Goal: Task Accomplishment & Management: Use online tool/utility

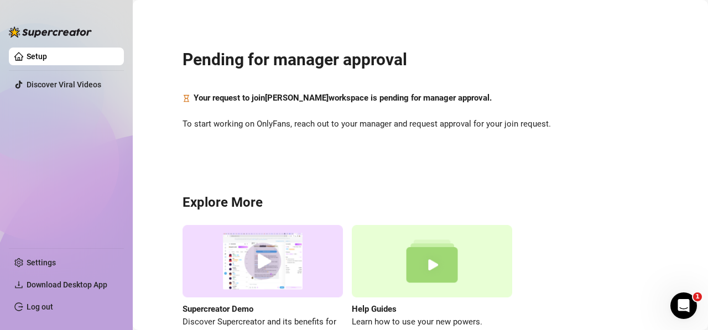
click at [615, 232] on div "Supercreator Demo Discover Supercreator and its benefits for OnlyFans chatters.…" at bounding box center [419, 283] width 475 height 117
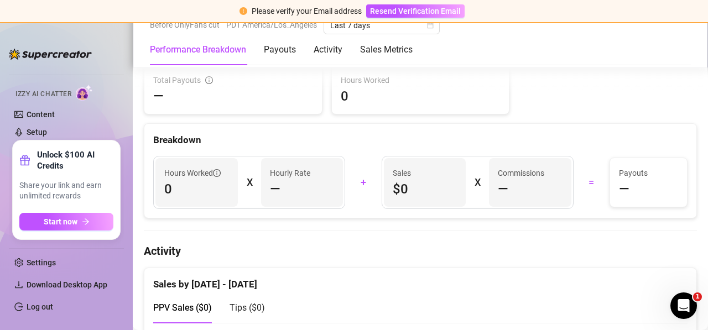
scroll to position [74, 0]
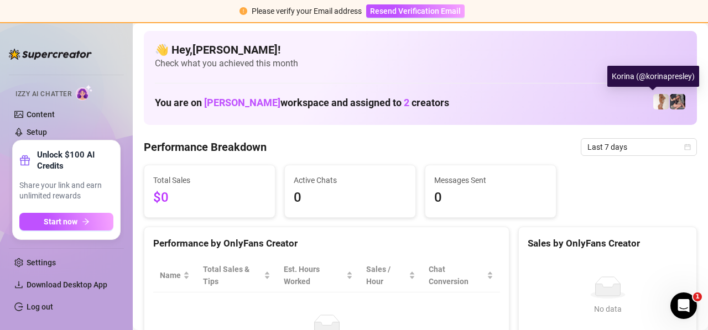
click at [657, 105] on img at bounding box center [660, 101] width 15 height 15
click at [669, 103] on img at bounding box center [676, 101] width 15 height 15
click at [669, 100] on img at bounding box center [676, 101] width 15 height 15
click at [653, 100] on img at bounding box center [660, 101] width 15 height 15
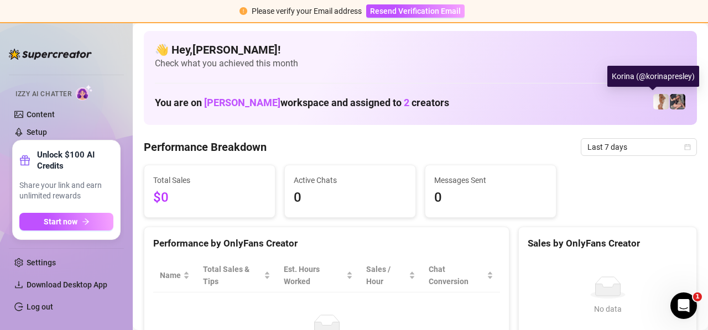
click at [653, 100] on img at bounding box center [660, 101] width 15 height 15
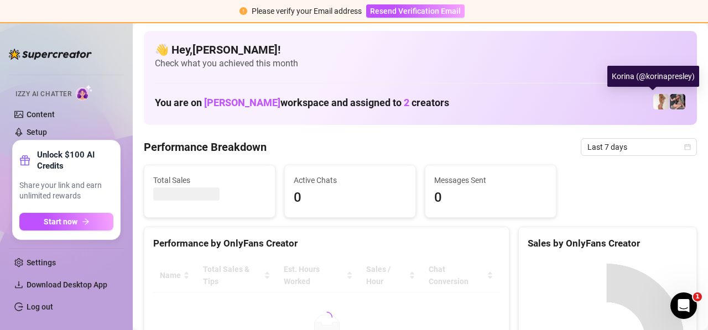
click at [653, 102] on img at bounding box center [660, 101] width 15 height 15
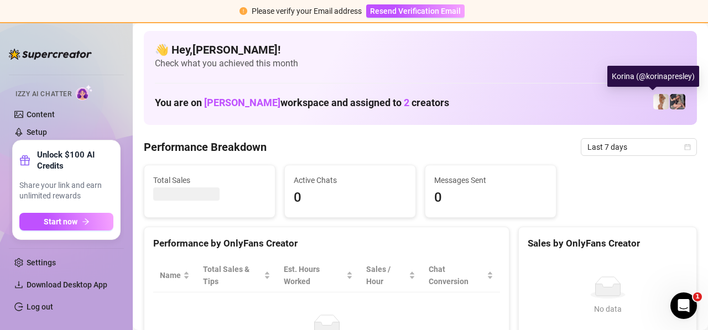
click at [653, 102] on img at bounding box center [660, 101] width 15 height 15
click at [653, 101] on img at bounding box center [660, 101] width 15 height 15
click at [655, 74] on div "Korina (@korinapresley)" at bounding box center [653, 76] width 92 height 21
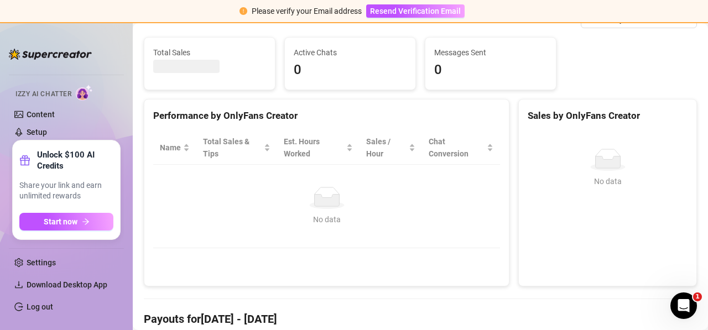
scroll to position [368, 0]
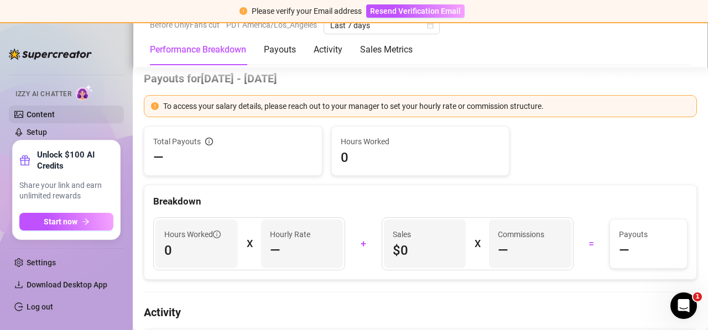
click at [41, 110] on link "Content" at bounding box center [41, 114] width 28 height 9
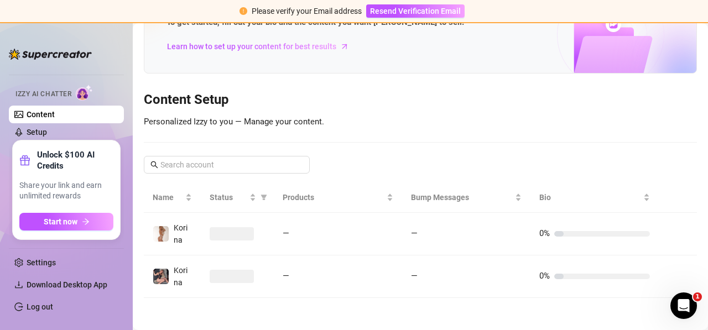
scroll to position [73, 0]
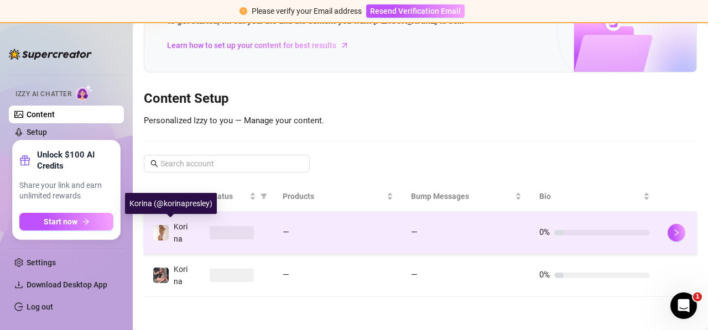
click at [171, 230] on div "Korina" at bounding box center [172, 233] width 39 height 24
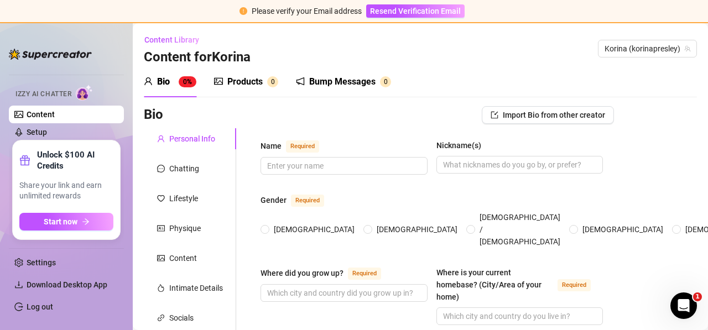
click at [163, 83] on div "Bio" at bounding box center [163, 81] width 13 height 13
click at [128, 133] on aside "Home Izzy AI Chatter Content Setup Chat Monitoring Automations Chat Copilot Dis…" at bounding box center [66, 176] width 133 height 308
click at [71, 53] on img at bounding box center [50, 54] width 83 height 11
